Goal: Navigation & Orientation: Find specific page/section

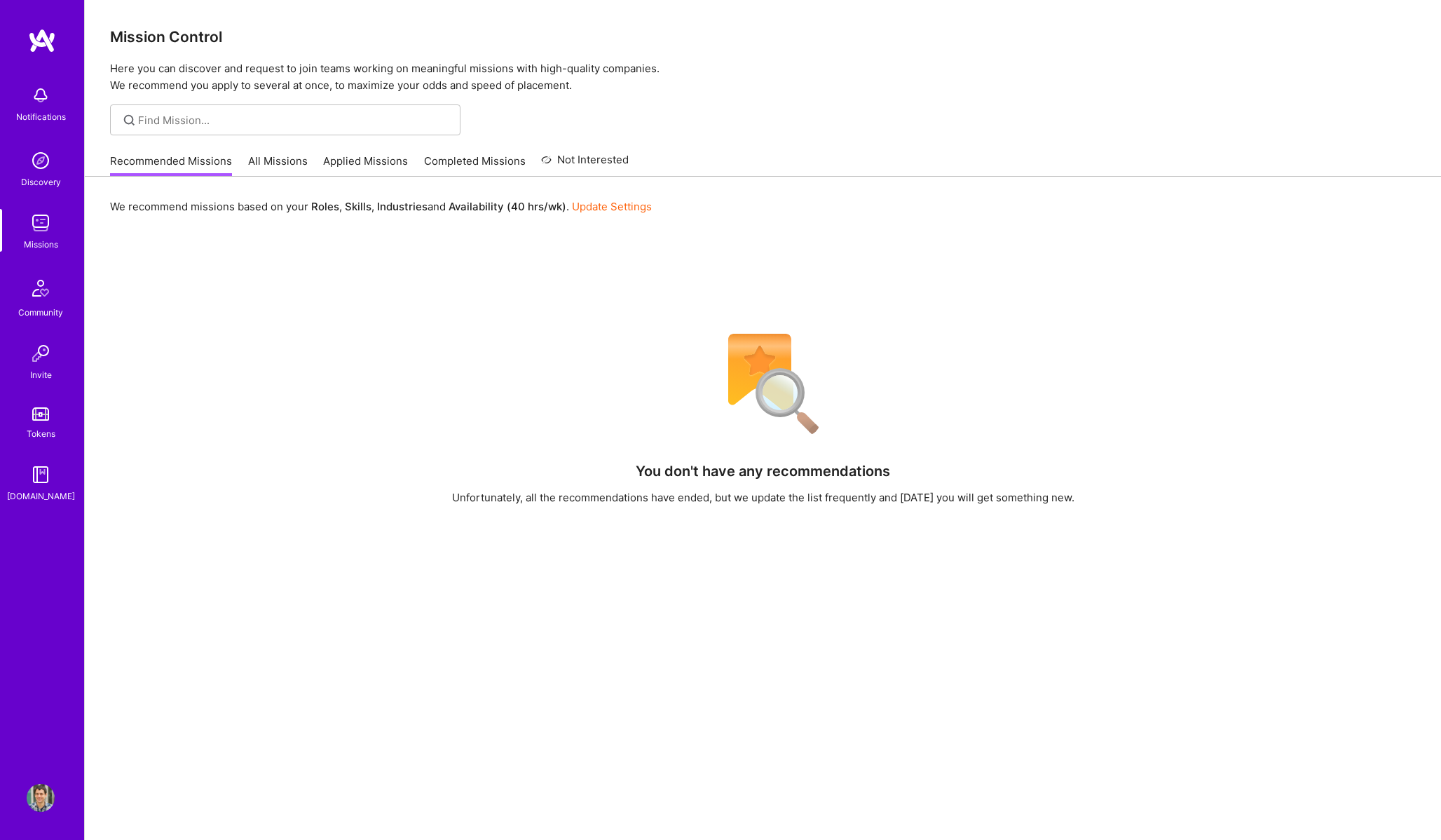
click at [299, 183] on div "We recommend missions based on your Roles , Skills , Industries and Availabilit…" at bounding box center [763, 594] width 1356 height 836
click at [290, 174] on link "All Missions" at bounding box center [278, 165] width 60 height 23
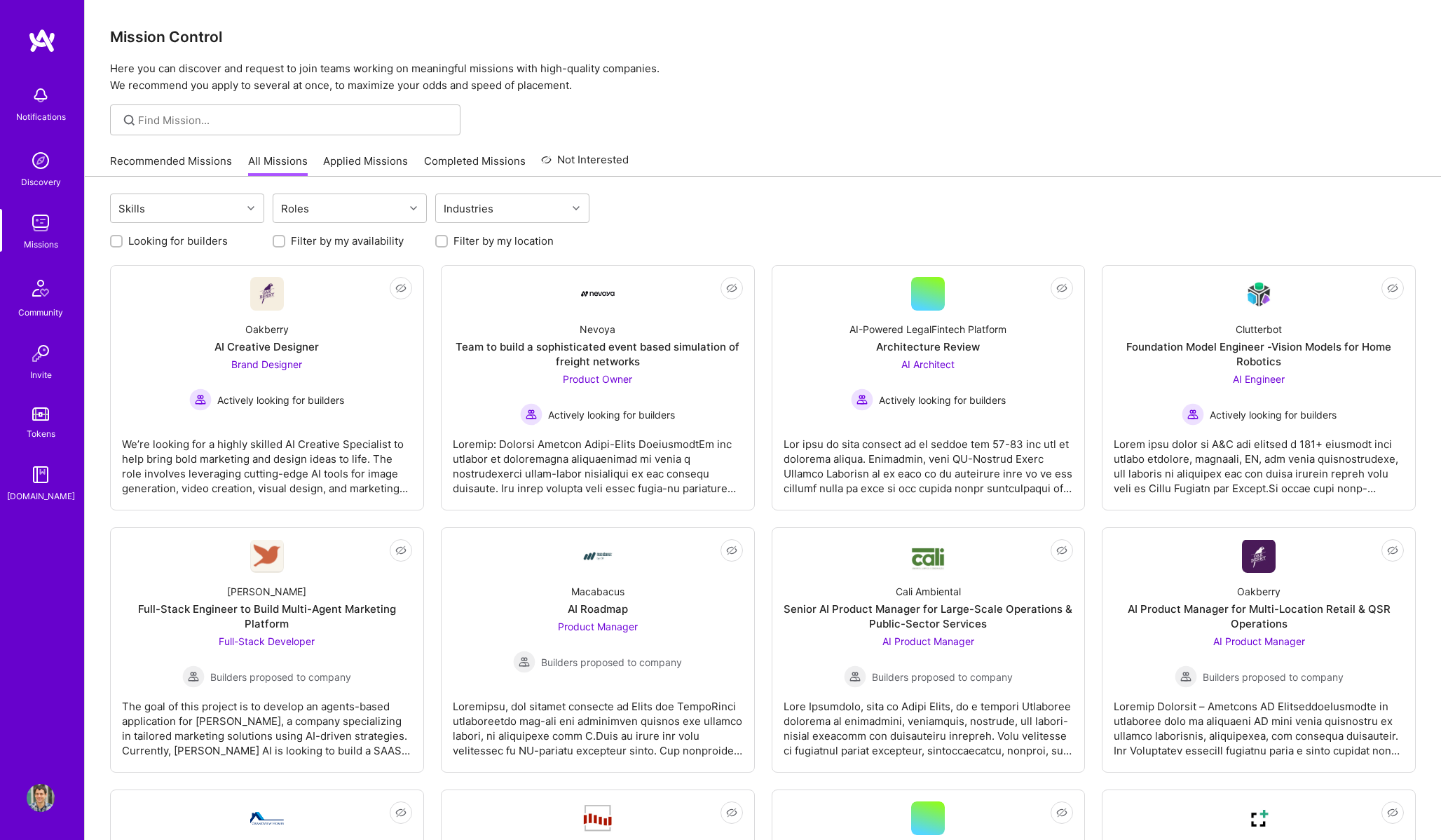
click at [33, 240] on div "Missions" at bounding box center [41, 244] width 35 height 14
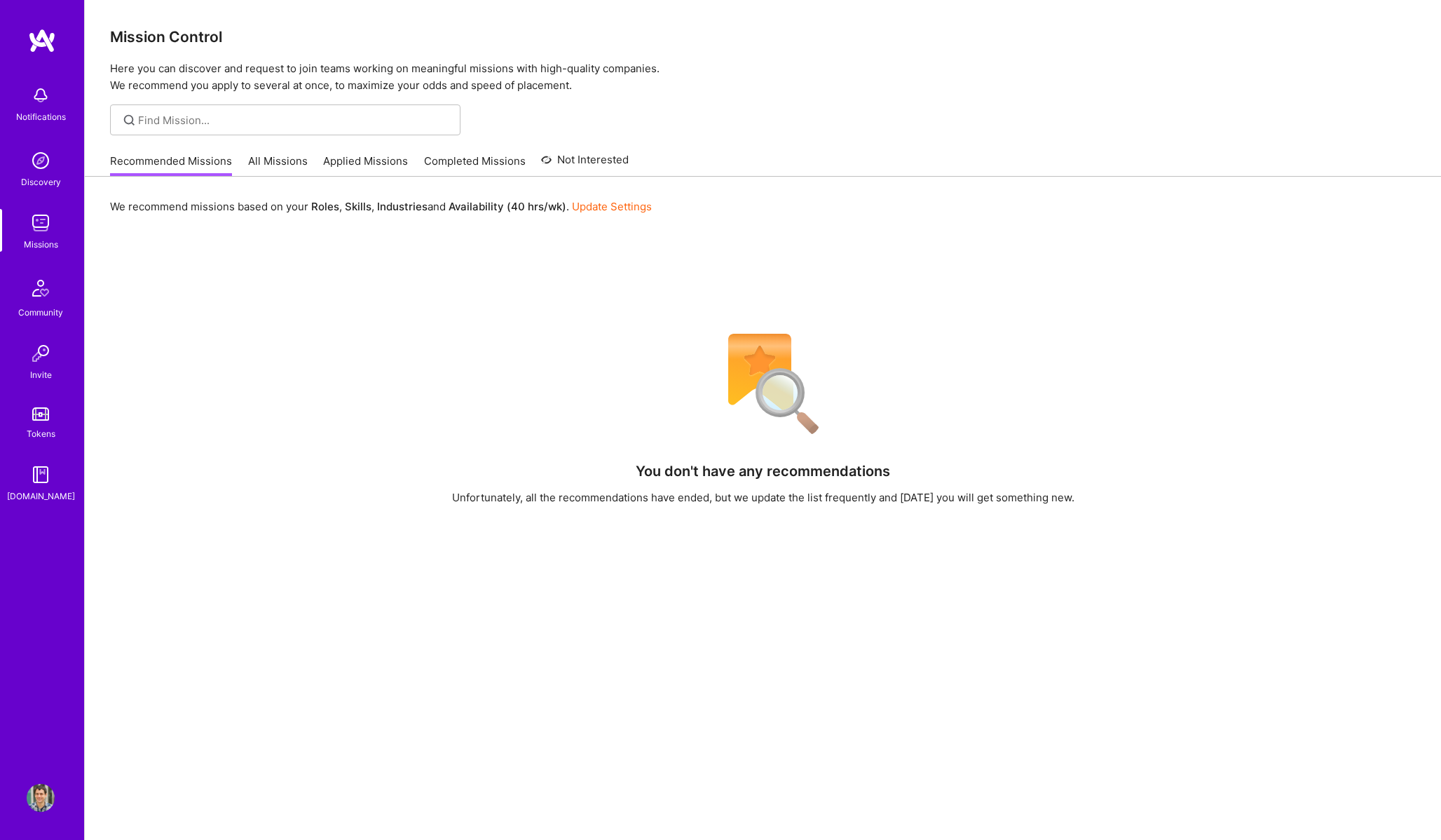
click at [52, 422] on link "Tokens" at bounding box center [41, 420] width 87 height 40
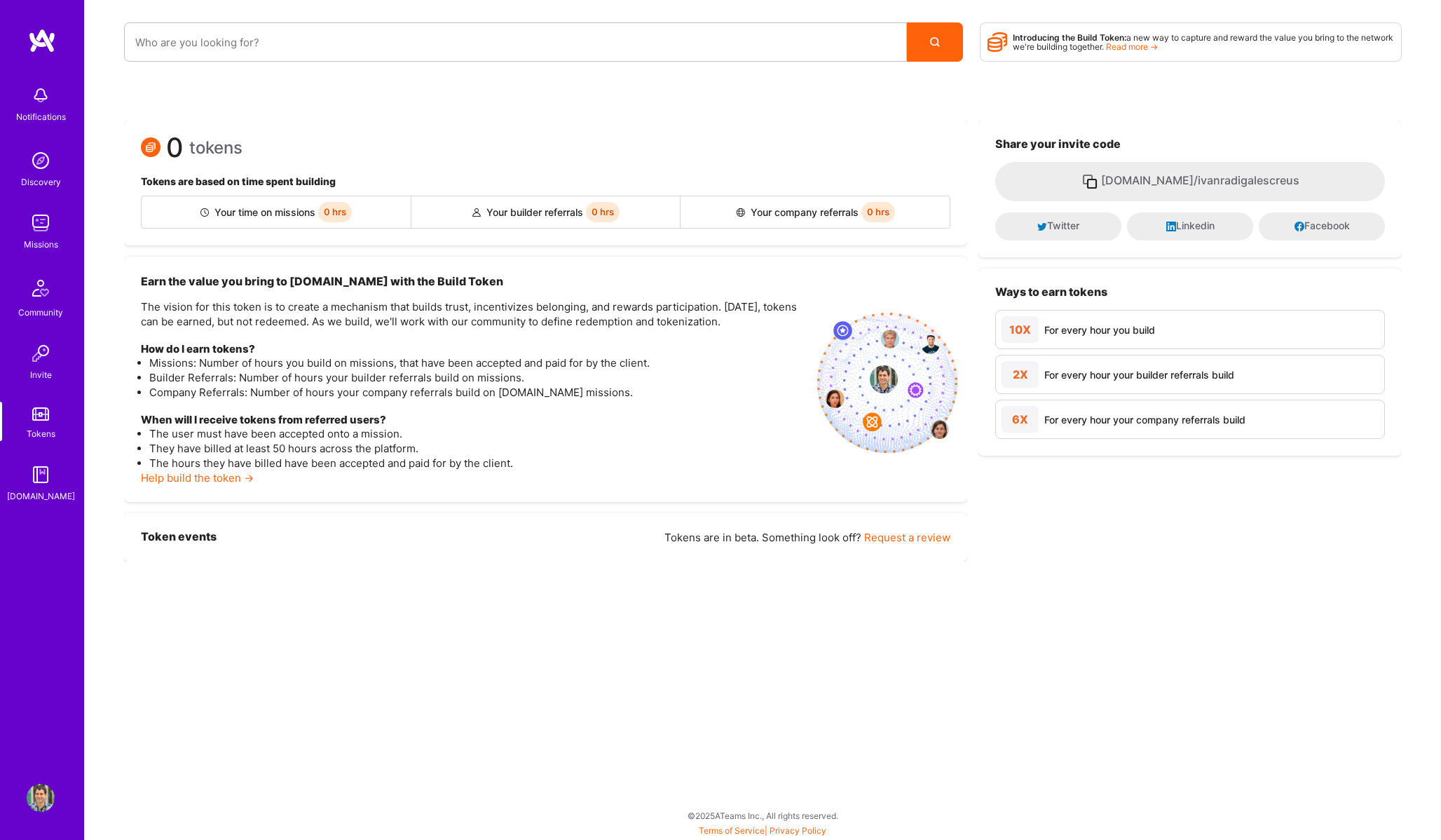
click at [49, 365] on img at bounding box center [41, 353] width 28 height 28
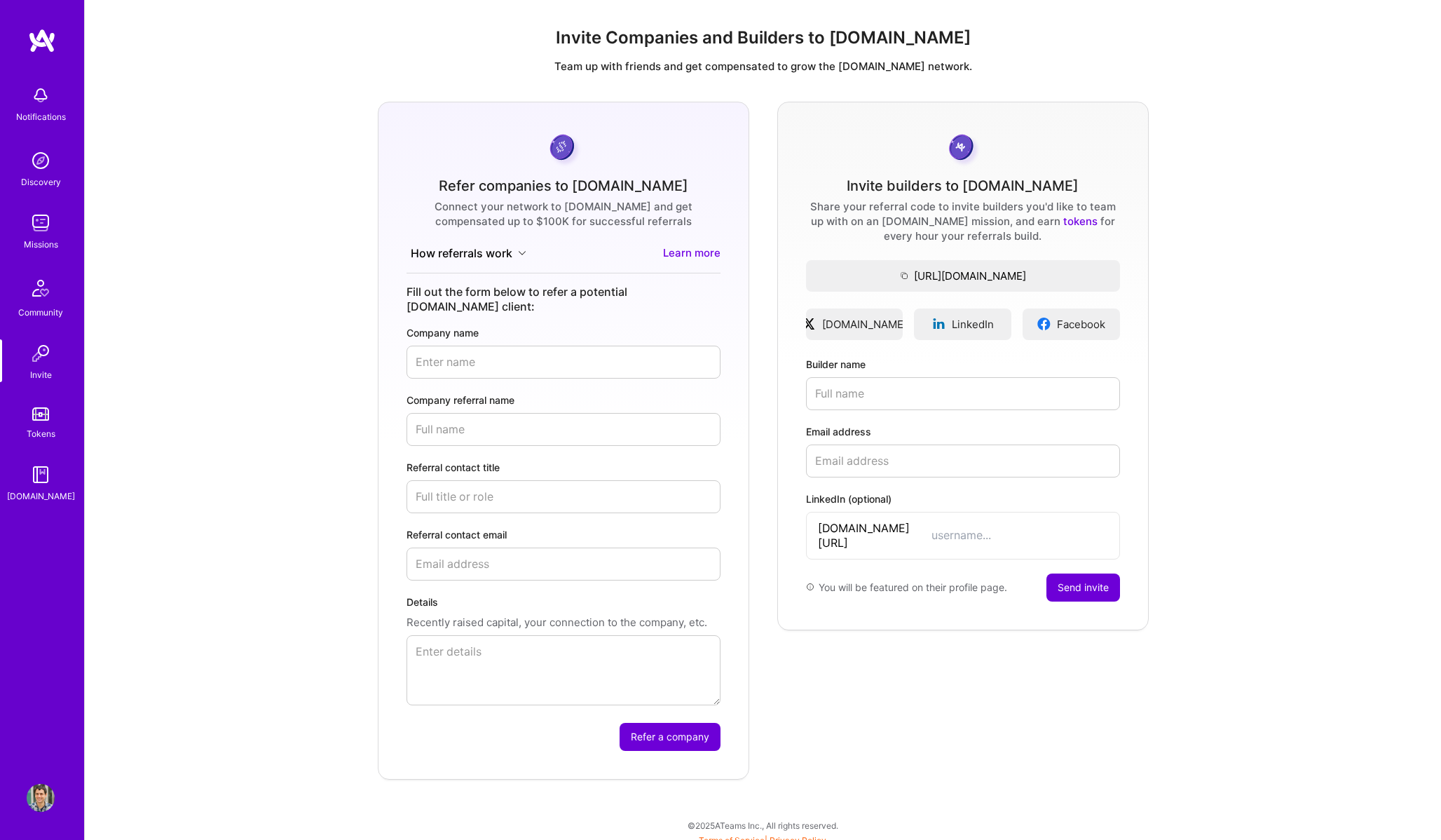
click at [56, 458] on div "Notifications Discovery Missions Community Invite Tokens [DOMAIN_NAME]" at bounding box center [41, 290] width 84 height 424
click at [56, 464] on link "[DOMAIN_NAME]" at bounding box center [41, 482] width 87 height 42
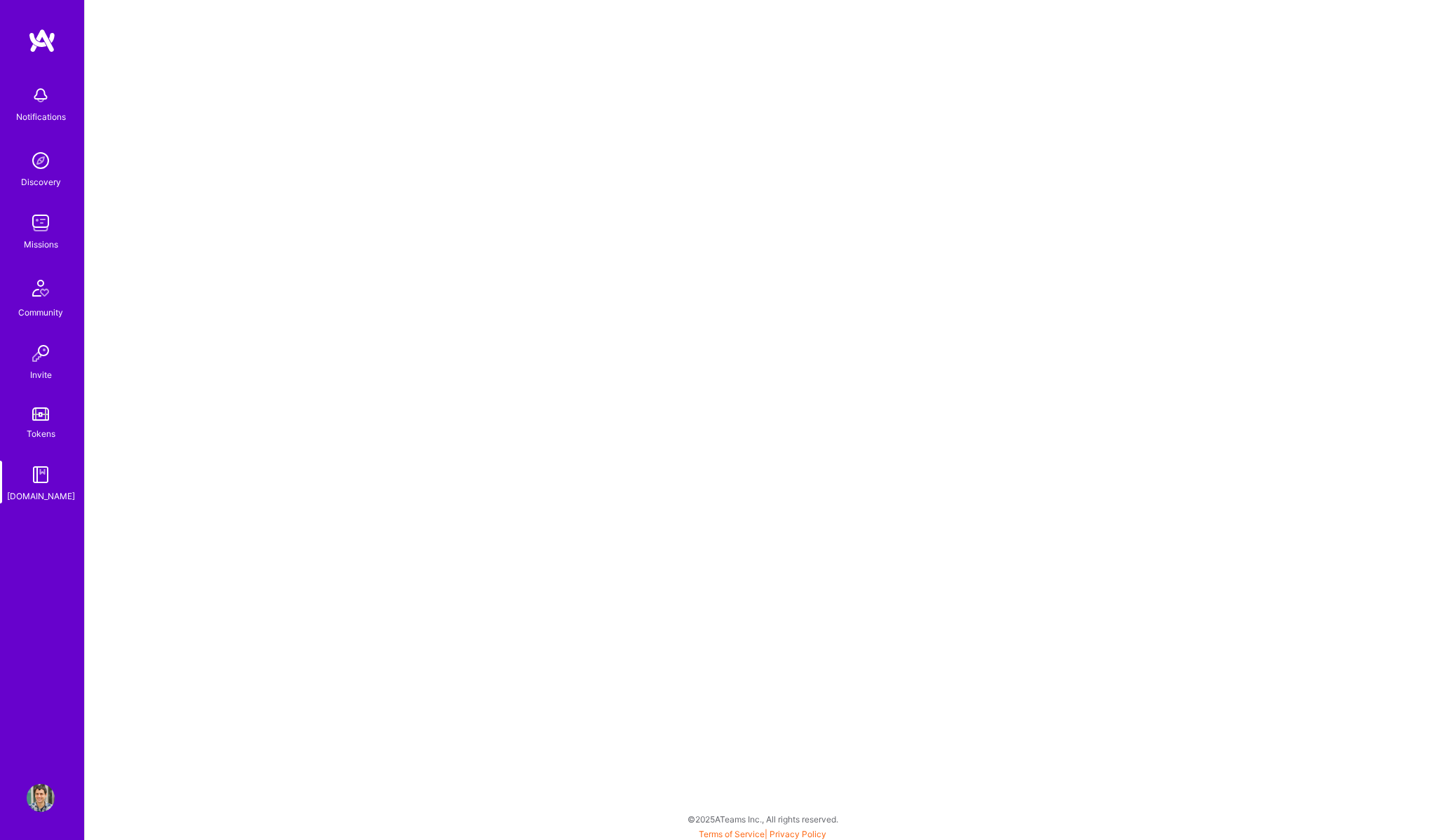
click at [45, 127] on div "Notifications Discovery Missions Community Invite Tokens [DOMAIN_NAME]" at bounding box center [41, 290] width 84 height 424
click at [40, 112] on div "Notifications" at bounding box center [41, 116] width 50 height 14
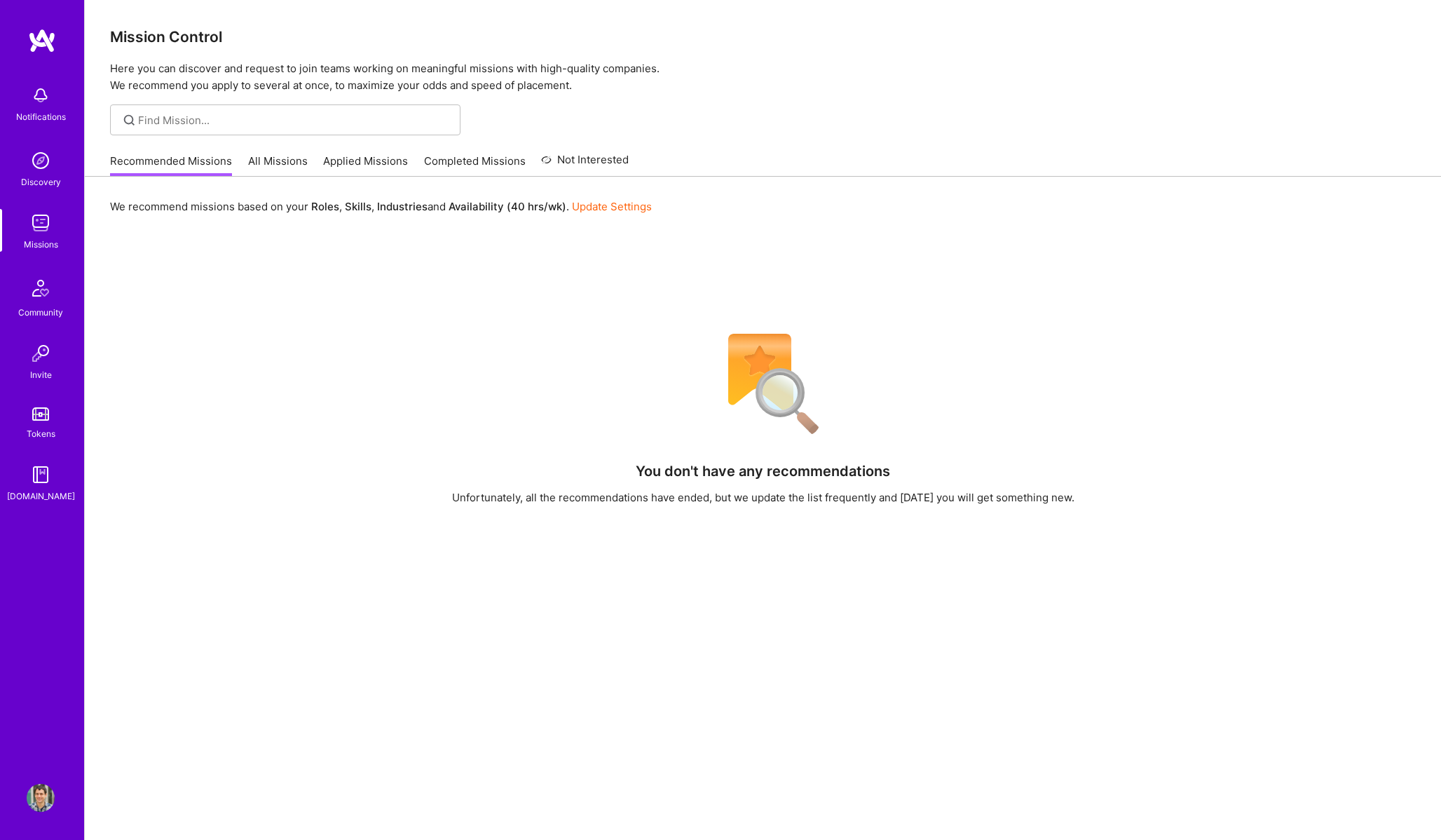
click at [25, 484] on link "[DOMAIN_NAME]" at bounding box center [41, 482] width 87 height 42
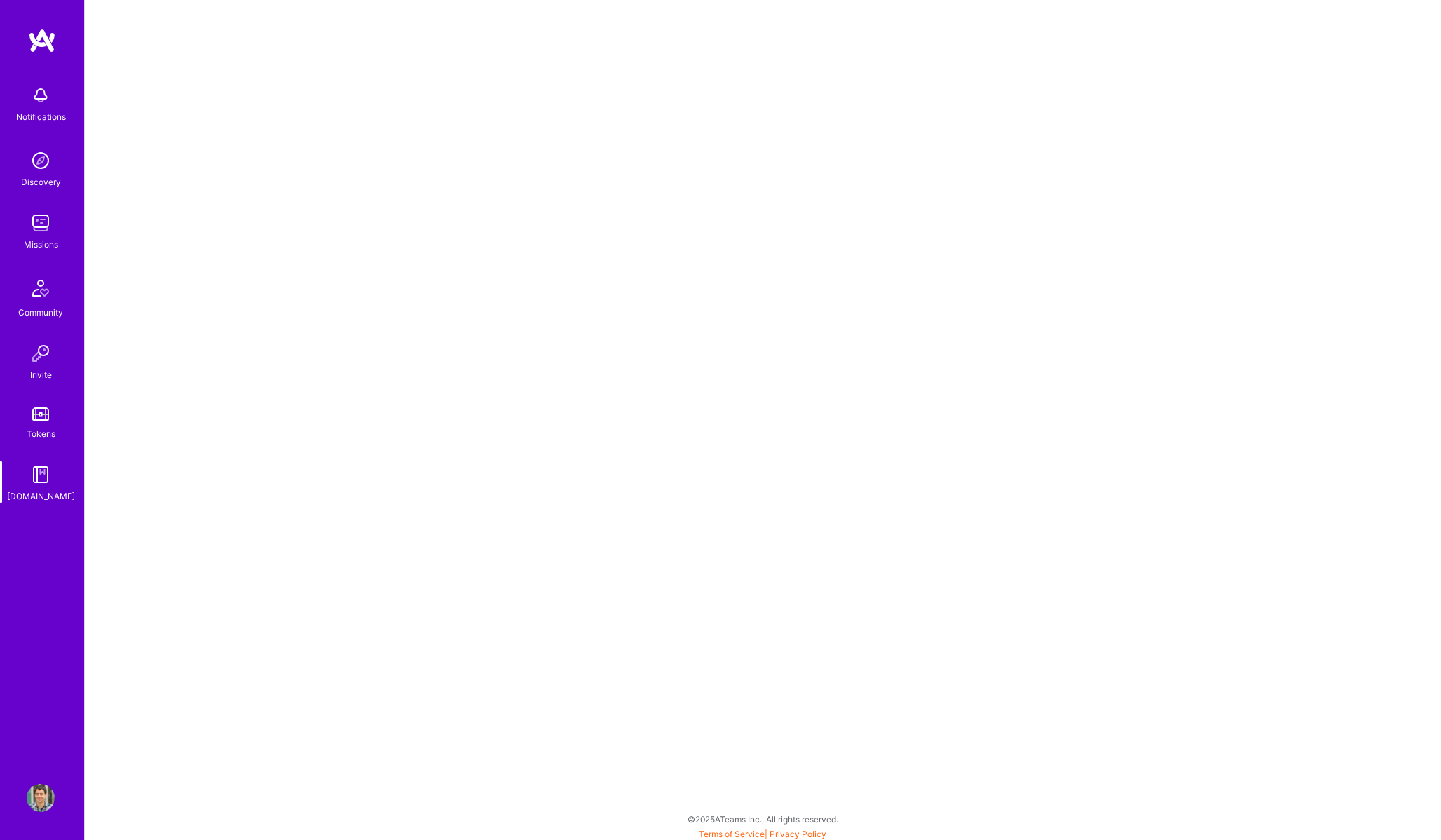
click at [41, 392] on div "Notifications Discovery Missions Community Invite Tokens [DOMAIN_NAME]" at bounding box center [41, 290] width 84 height 424
click at [47, 114] on div "Notifications" at bounding box center [41, 116] width 50 height 14
click at [45, 179] on div "Discovery" at bounding box center [41, 181] width 40 height 14
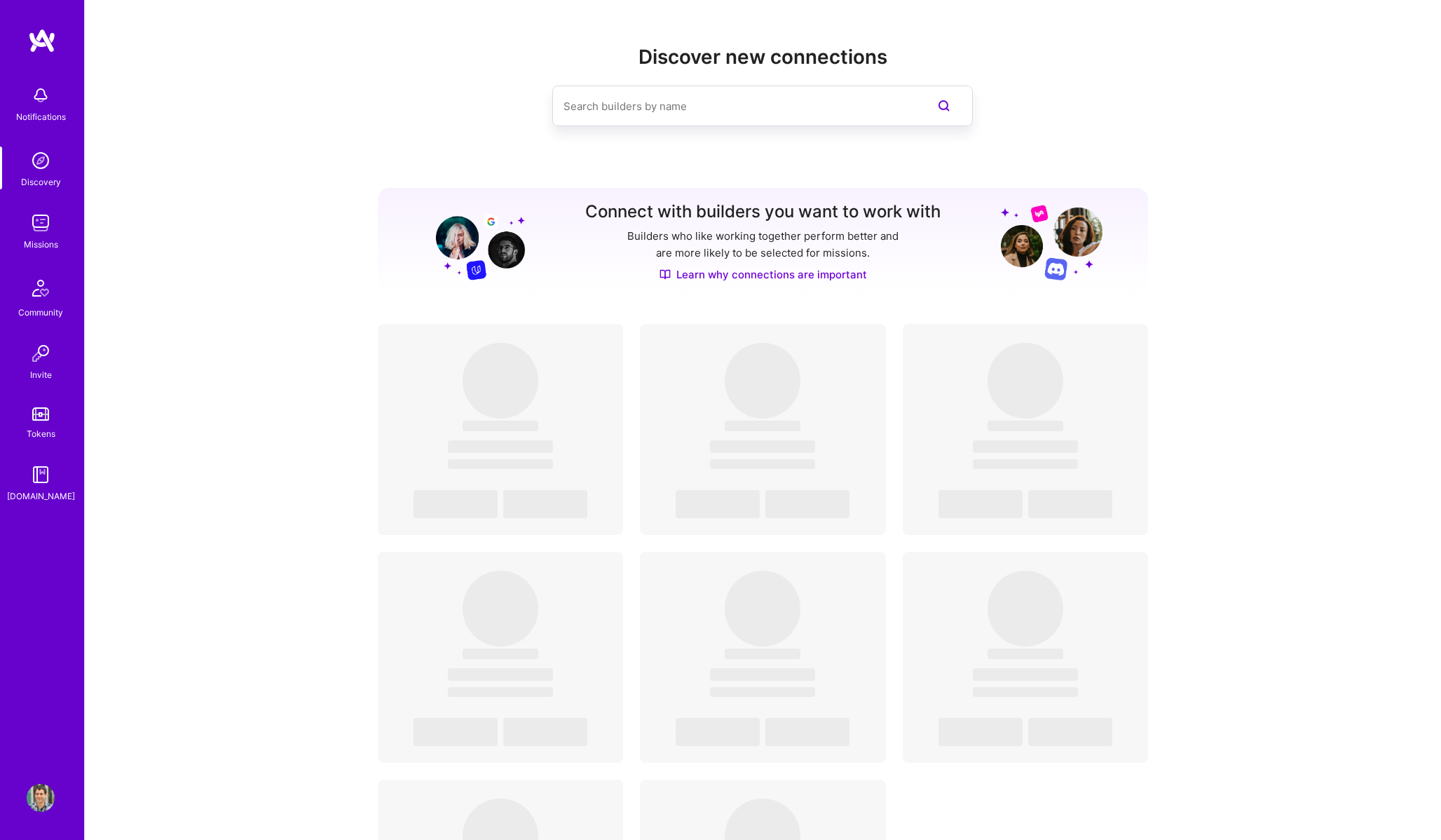
click at [61, 231] on link "Missions" at bounding box center [41, 230] width 87 height 42
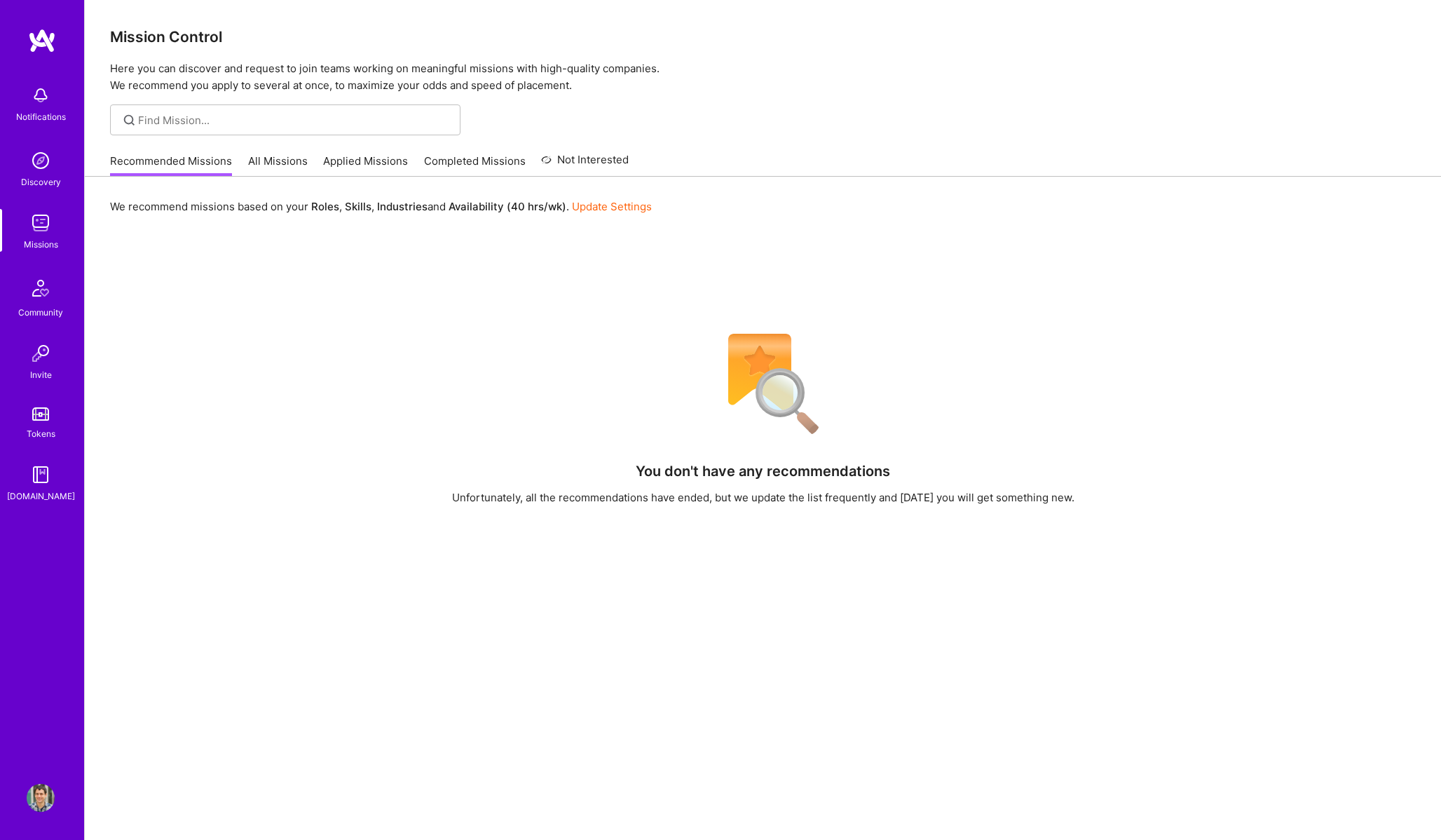
click at [361, 158] on link "Applied Missions" at bounding box center [366, 165] width 85 height 23
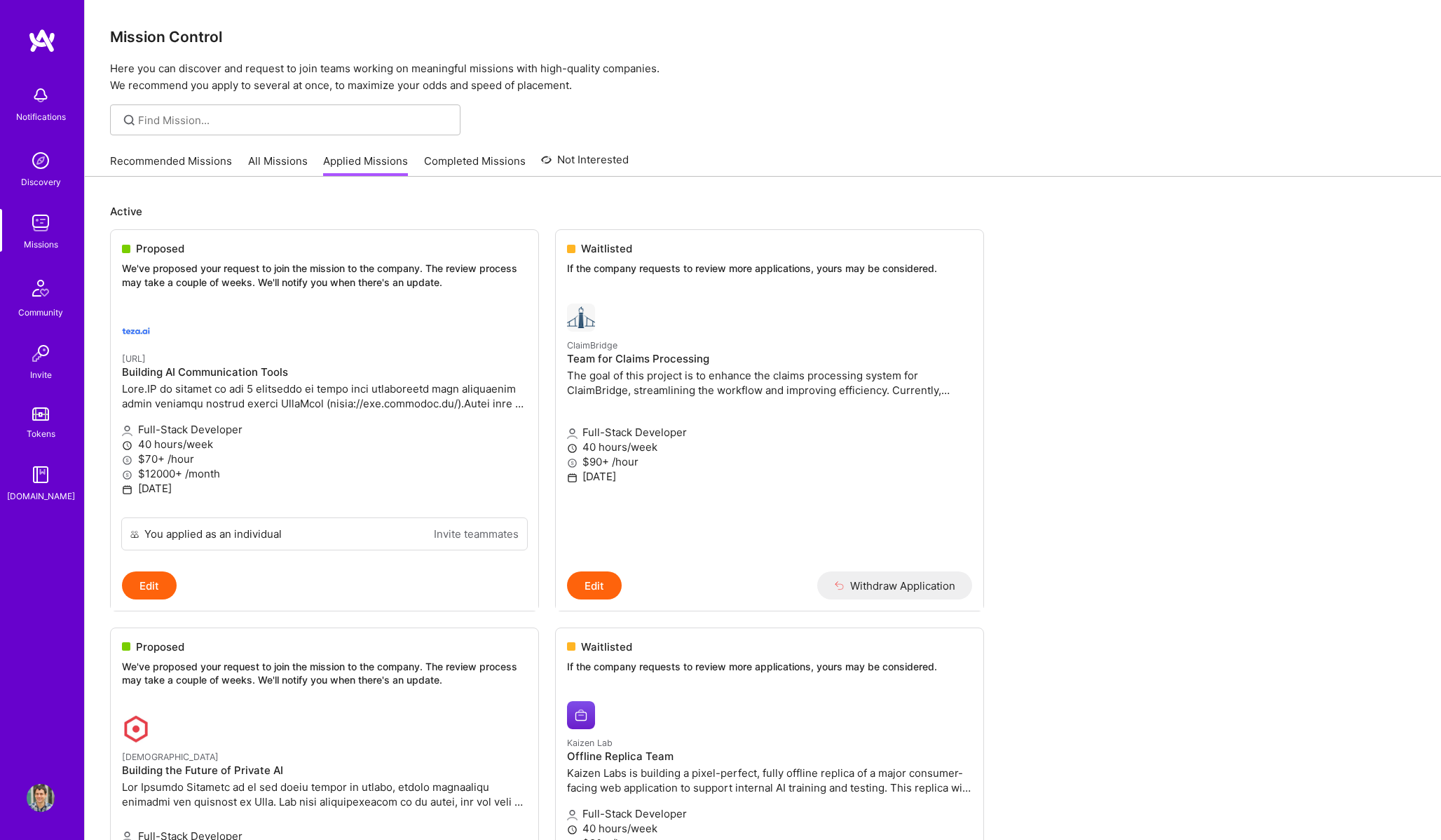
click at [298, 168] on link "All Missions" at bounding box center [278, 165] width 60 height 23
